Goal: Information Seeking & Learning: Learn about a topic

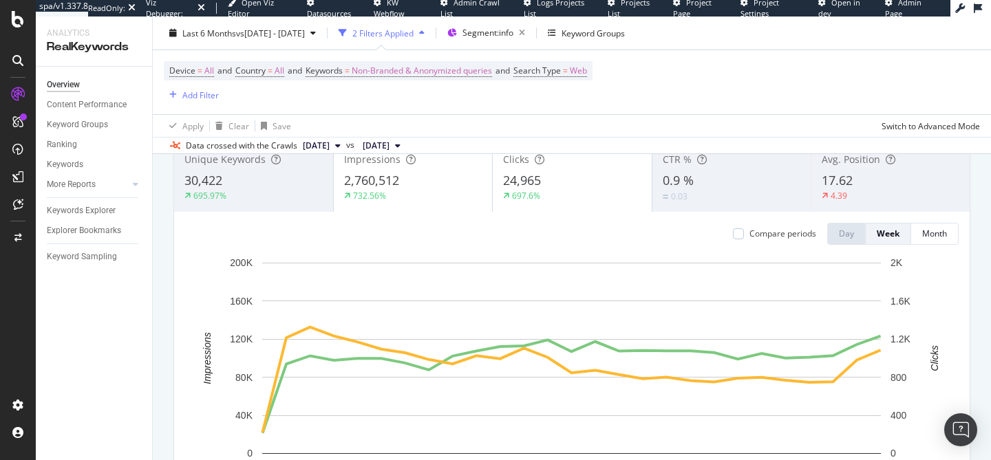
scroll to position [101, 0]
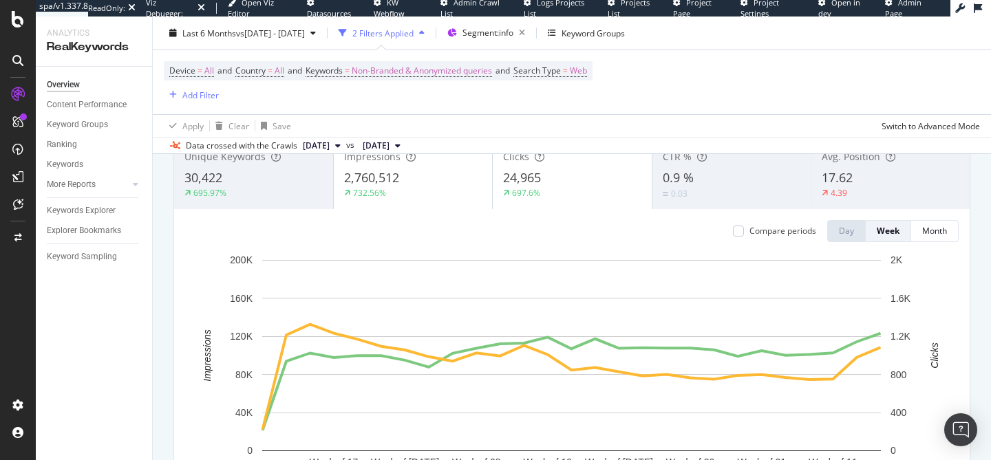
click at [622, 80] on div "Device = All and Country = All and Keywords = Non-Branded & Anonymized queries …" at bounding box center [572, 82] width 816 height 64
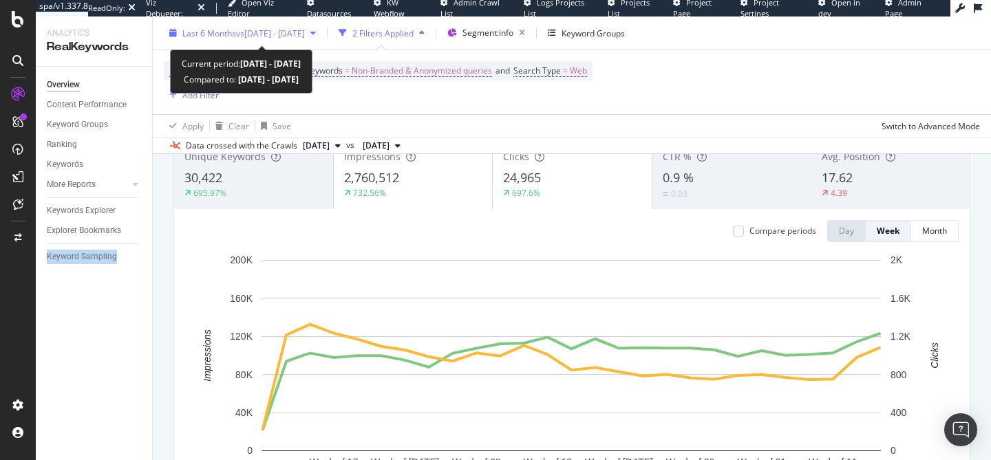
click at [230, 37] on span "Last 6 Months" at bounding box center [209, 33] width 54 height 12
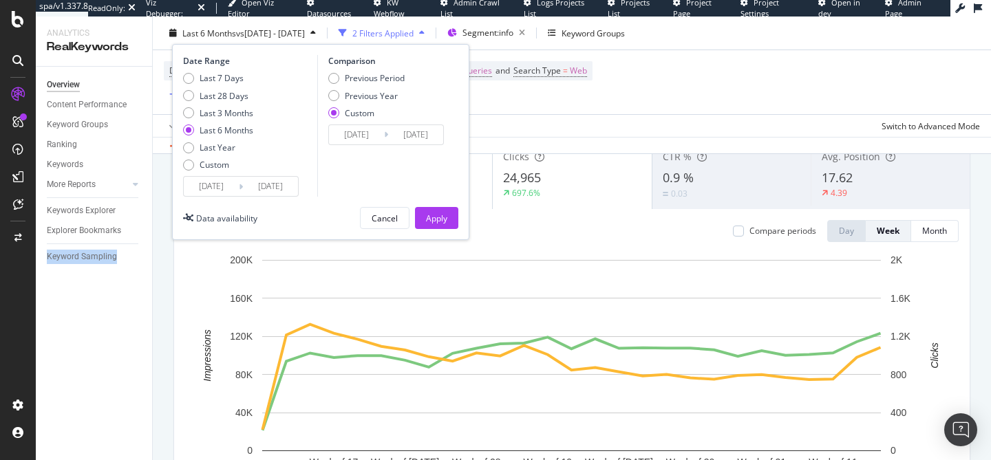
click at [544, 116] on div "Apply Clear Save Switch to Advanced Mode" at bounding box center [572, 125] width 838 height 23
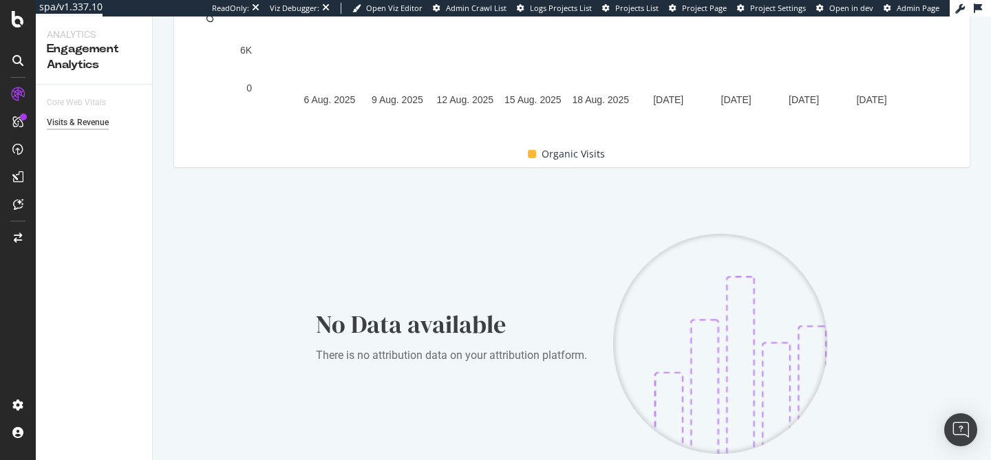
scroll to position [489, 0]
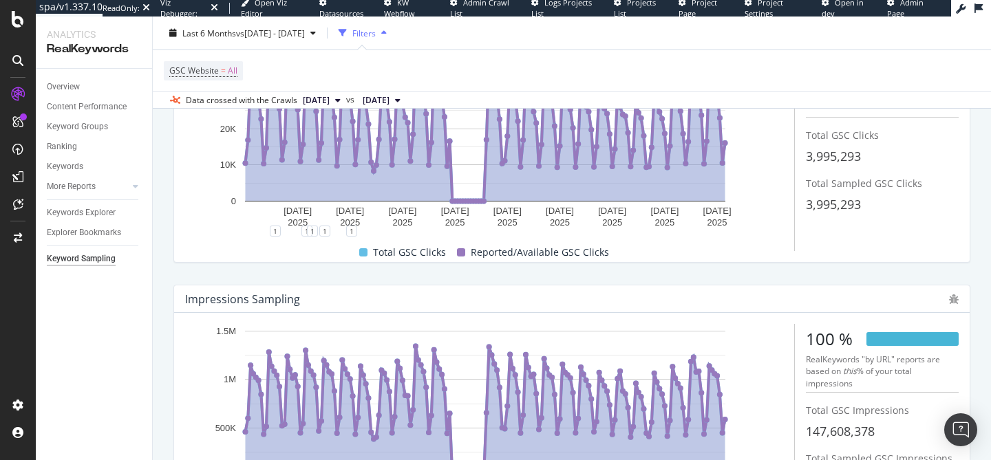
scroll to position [275, 0]
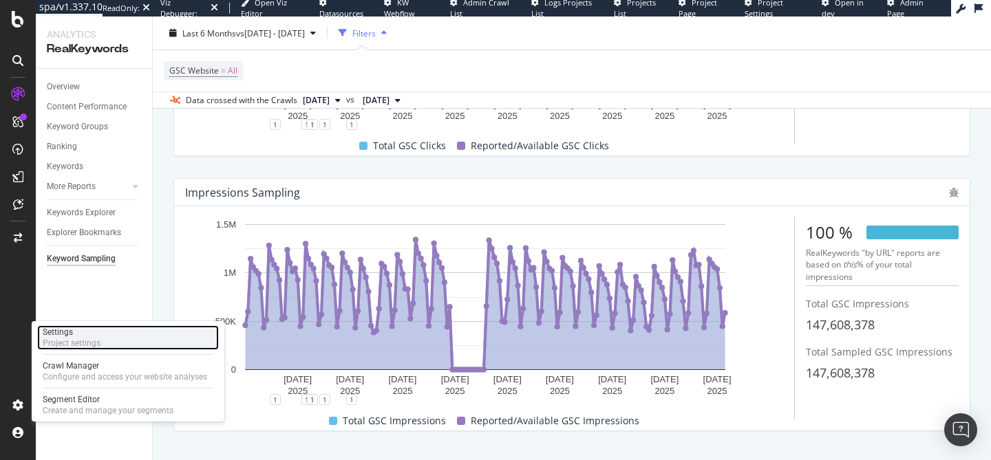
click at [105, 340] on div "Settings Project settings" at bounding box center [128, 338] width 182 height 25
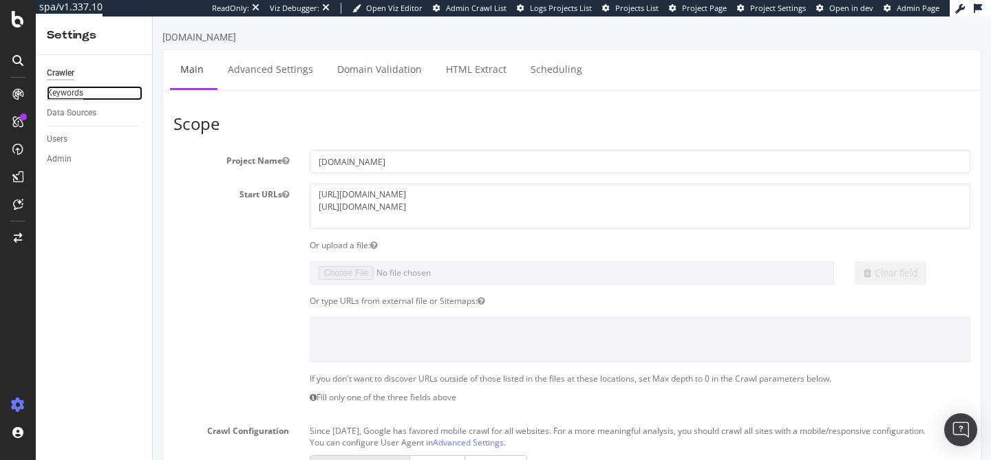
click at [64, 92] on div "Keywords" at bounding box center [65, 93] width 36 height 14
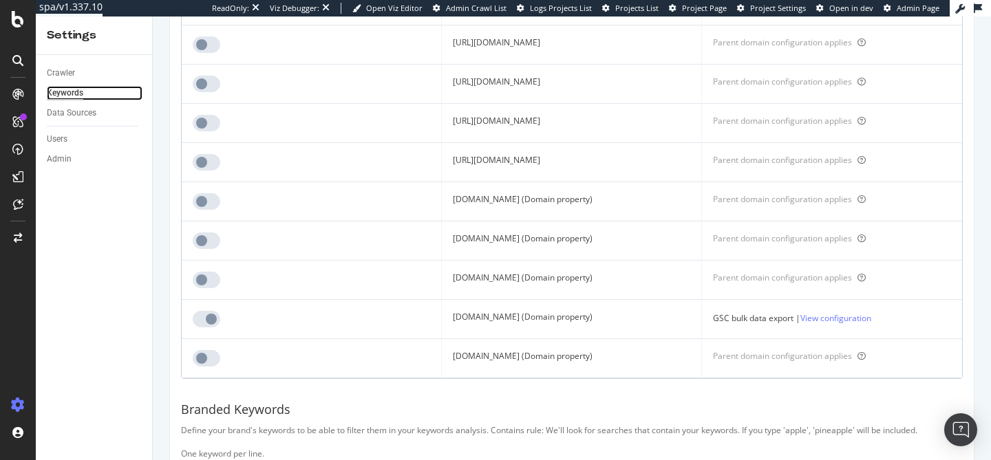
scroll to position [299, 0]
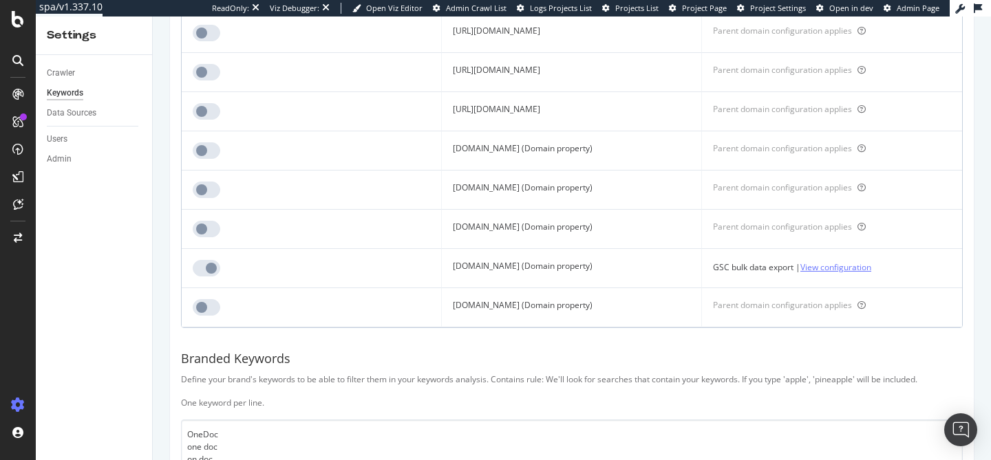
click at [865, 266] on link "View configuration" at bounding box center [836, 267] width 71 height 14
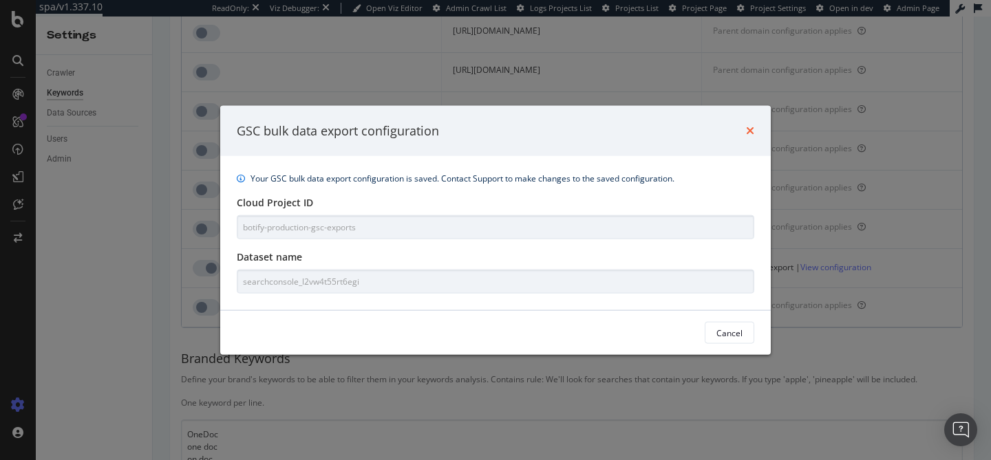
click at [751, 129] on icon "times" at bounding box center [750, 130] width 8 height 11
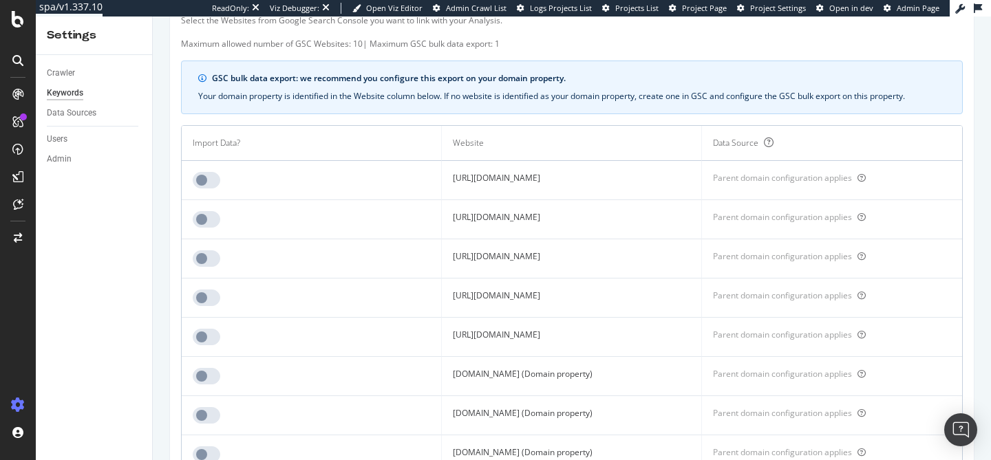
scroll to position [0, 0]
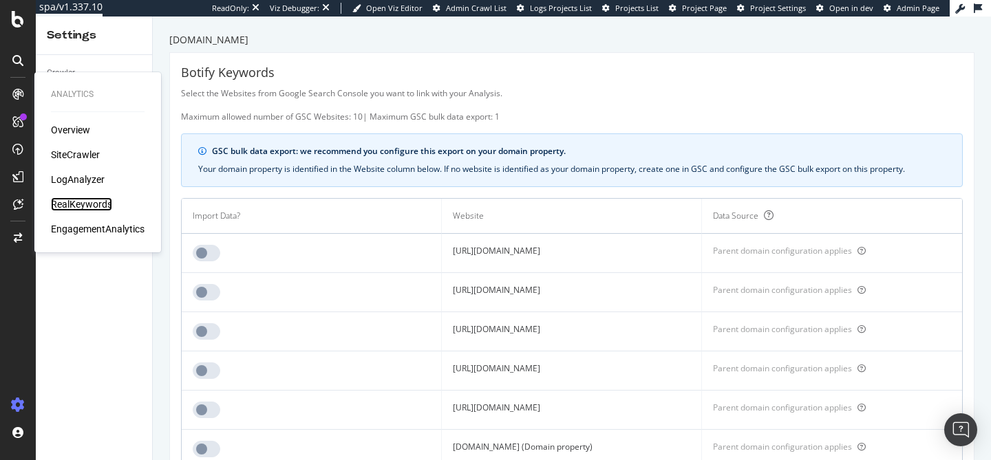
click at [82, 207] on div "RealKeywords" at bounding box center [81, 205] width 61 height 14
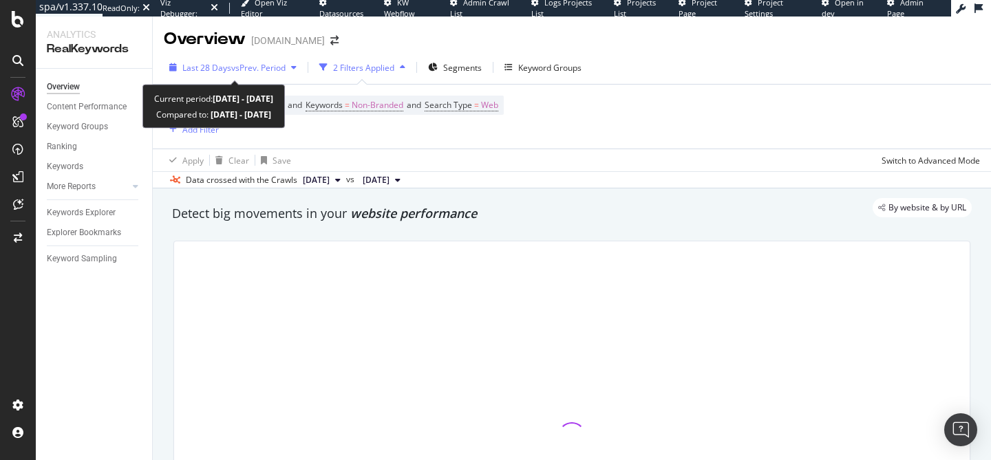
click at [252, 65] on span "vs Prev. Period" at bounding box center [258, 68] width 54 height 12
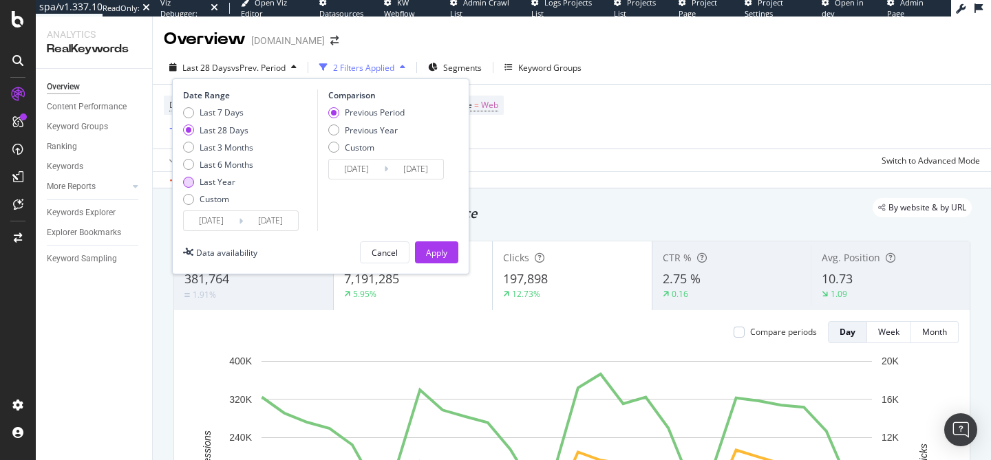
click at [220, 181] on div "Last Year" at bounding box center [218, 182] width 36 height 12
type input "[DATE]"
click at [372, 129] on div "Previous Year" at bounding box center [371, 131] width 53 height 12
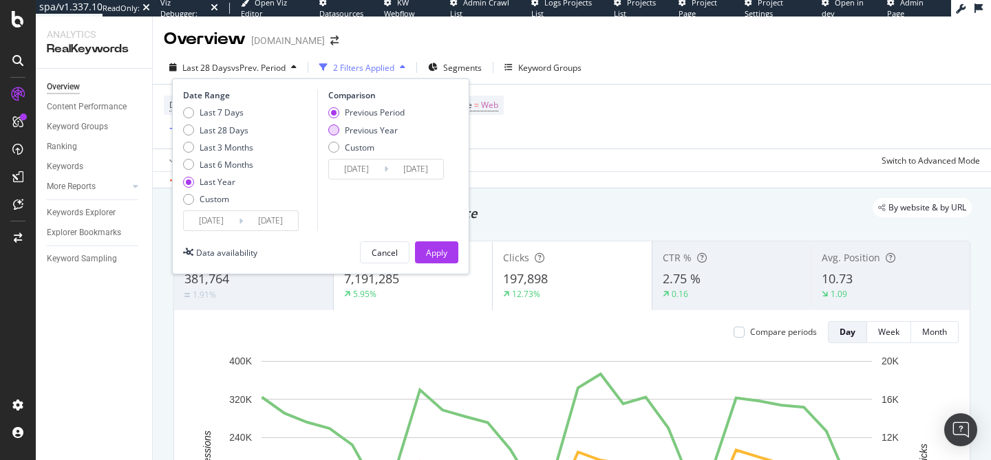
type input "[DATE]"
click at [427, 248] on div "Apply" at bounding box center [436, 253] width 21 height 12
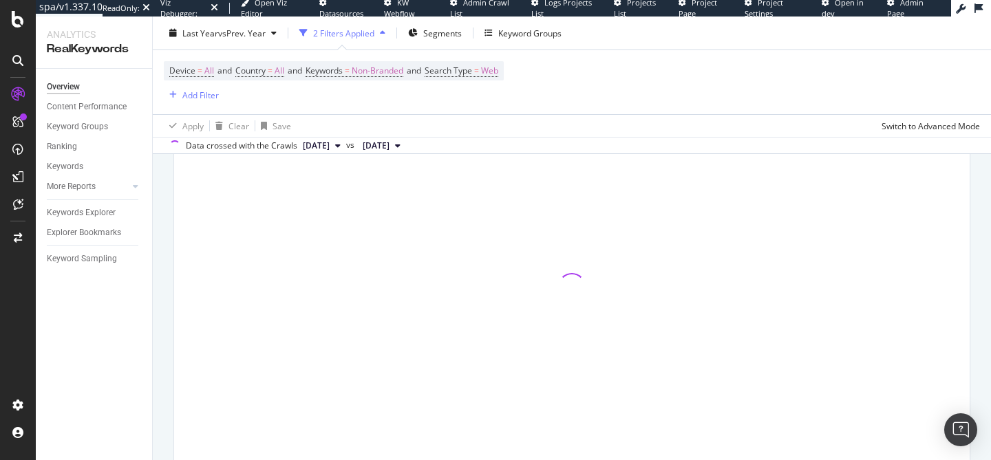
scroll to position [176, 0]
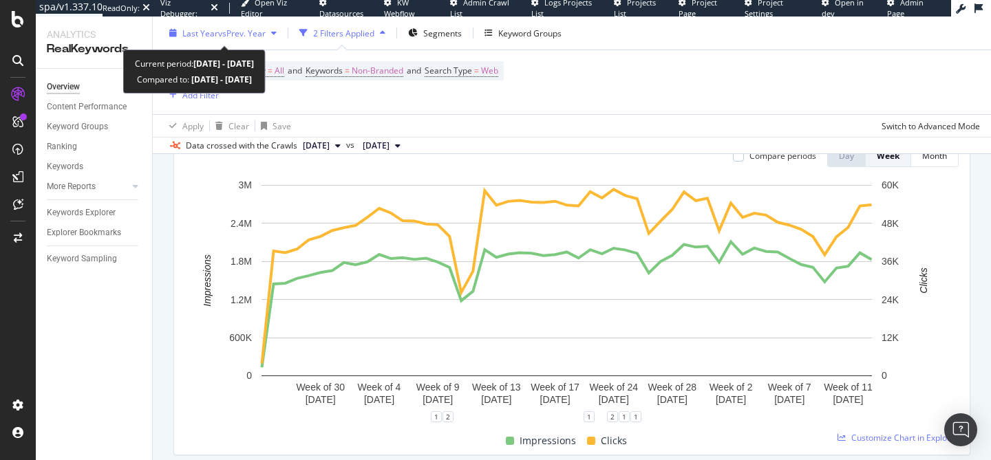
click at [231, 33] on span "vs Prev. Year" at bounding box center [241, 33] width 47 height 12
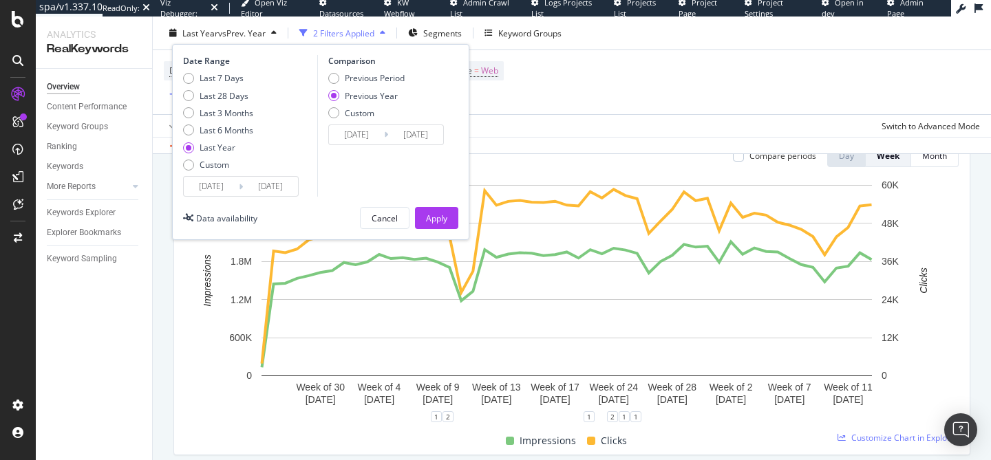
click at [202, 185] on input "[DATE]" at bounding box center [211, 186] width 55 height 19
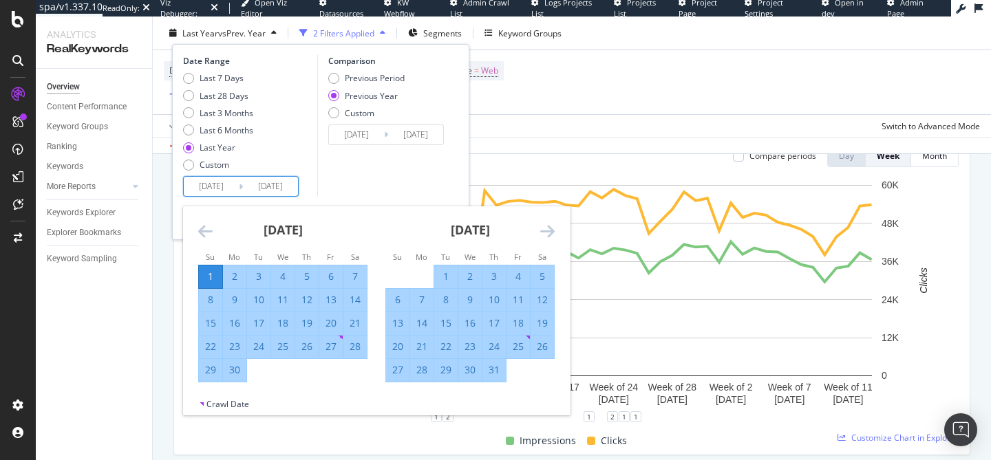
click at [204, 232] on icon "Move backward to switch to the previous month." at bounding box center [205, 231] width 14 height 17
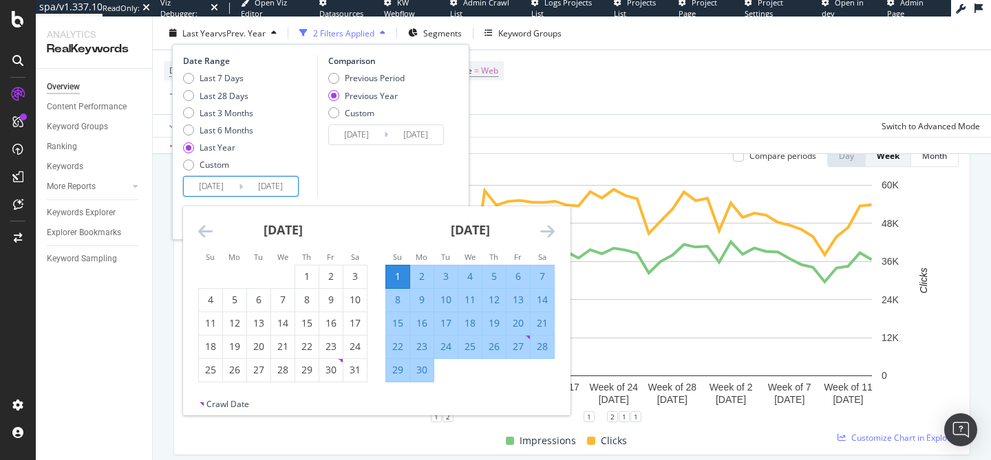
click at [204, 232] on icon "Move backward to switch to the previous month." at bounding box center [205, 231] width 14 height 17
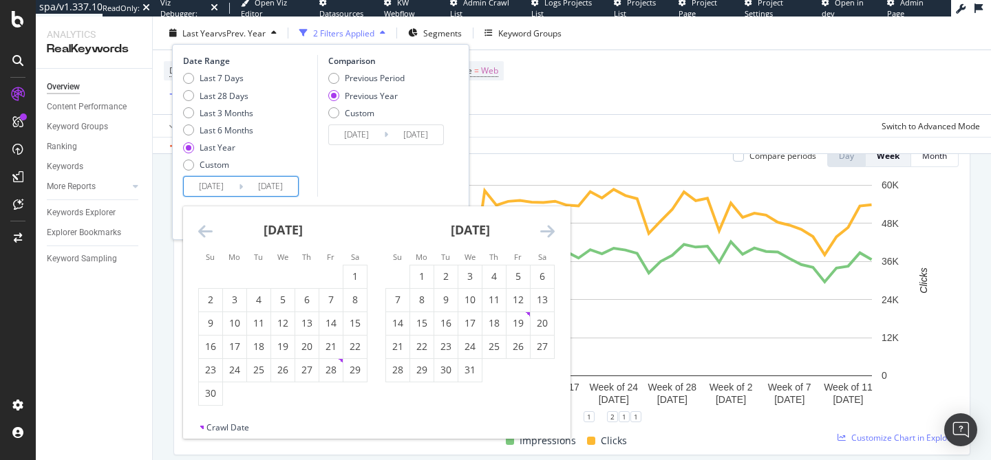
click at [204, 232] on icon "Move backward to switch to the previous month." at bounding box center [205, 231] width 14 height 17
click at [232, 268] on div "1" at bounding box center [234, 277] width 23 height 23
type input "[DATE]"
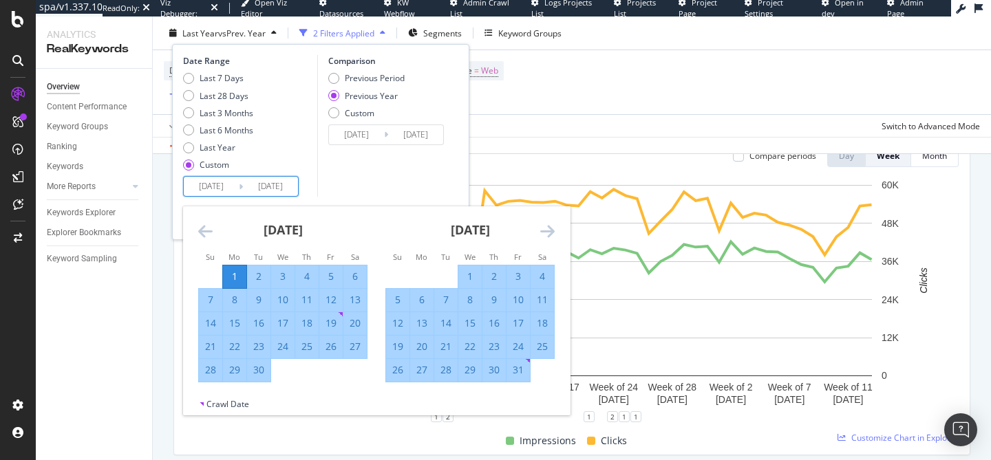
click at [328, 178] on div "Comparison Previous Period Previous Year Custom [DATE] Navigate forward to inte…" at bounding box center [382, 126] width 131 height 142
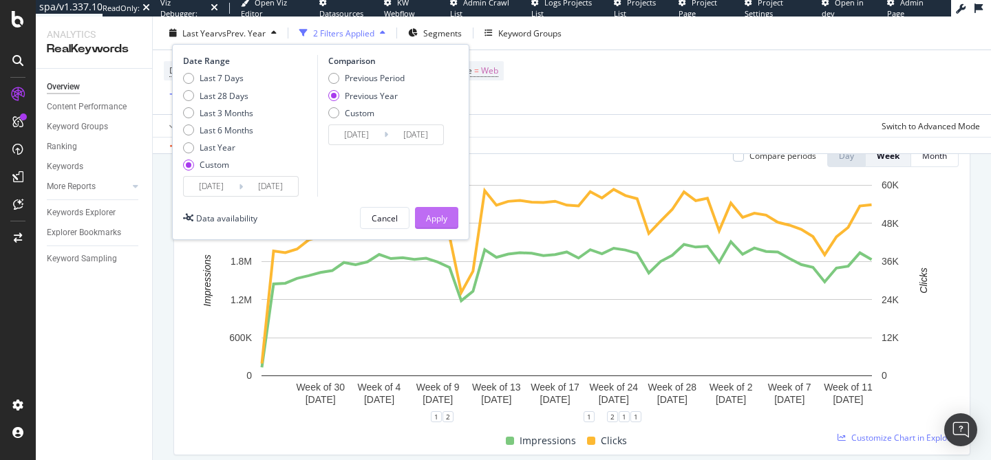
click at [427, 218] on div "Apply" at bounding box center [436, 218] width 21 height 12
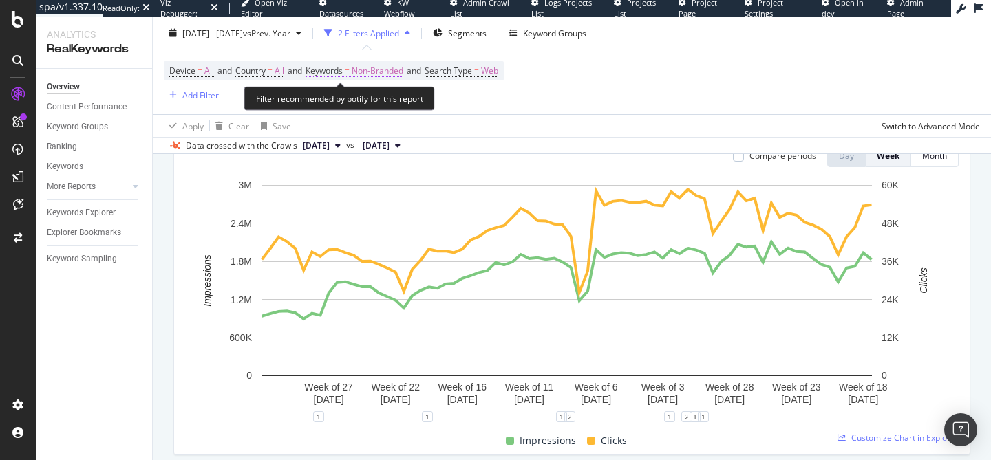
click at [399, 67] on span "Non-Branded" at bounding box center [378, 70] width 52 height 19
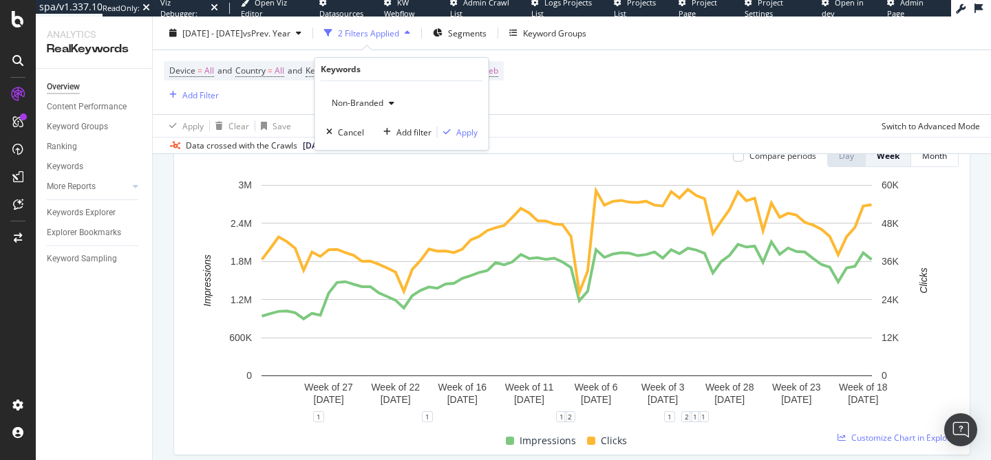
click at [371, 110] on div "Non-Branded" at bounding box center [363, 103] width 74 height 21
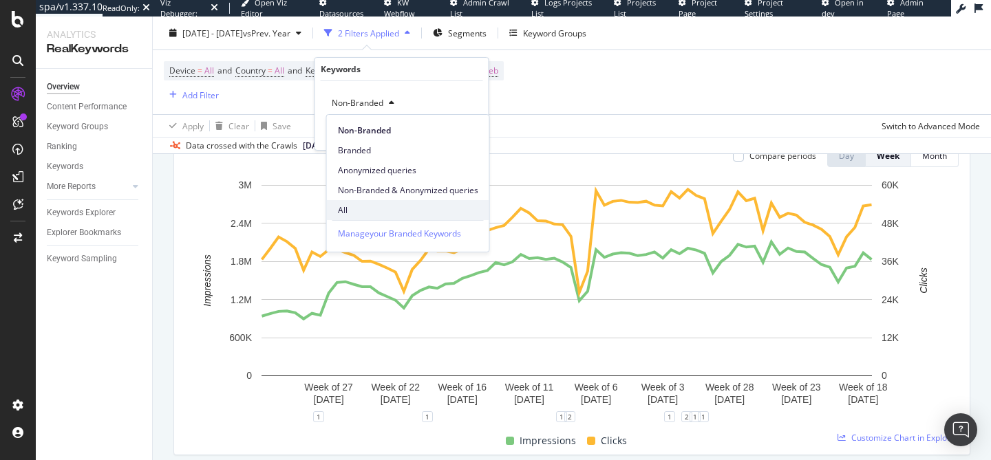
click at [367, 213] on span "All" at bounding box center [408, 210] width 140 height 12
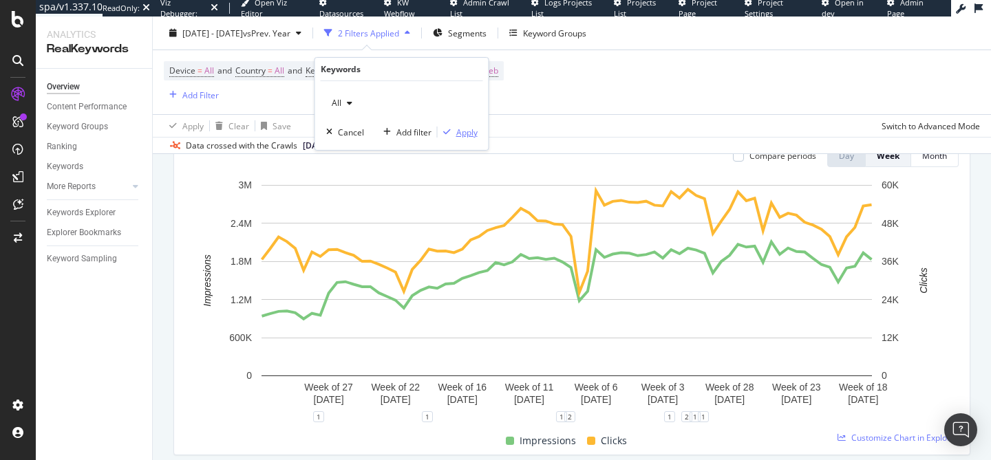
click at [458, 133] on div "Apply" at bounding box center [466, 133] width 21 height 12
